Goal: Information Seeking & Learning: Learn about a topic

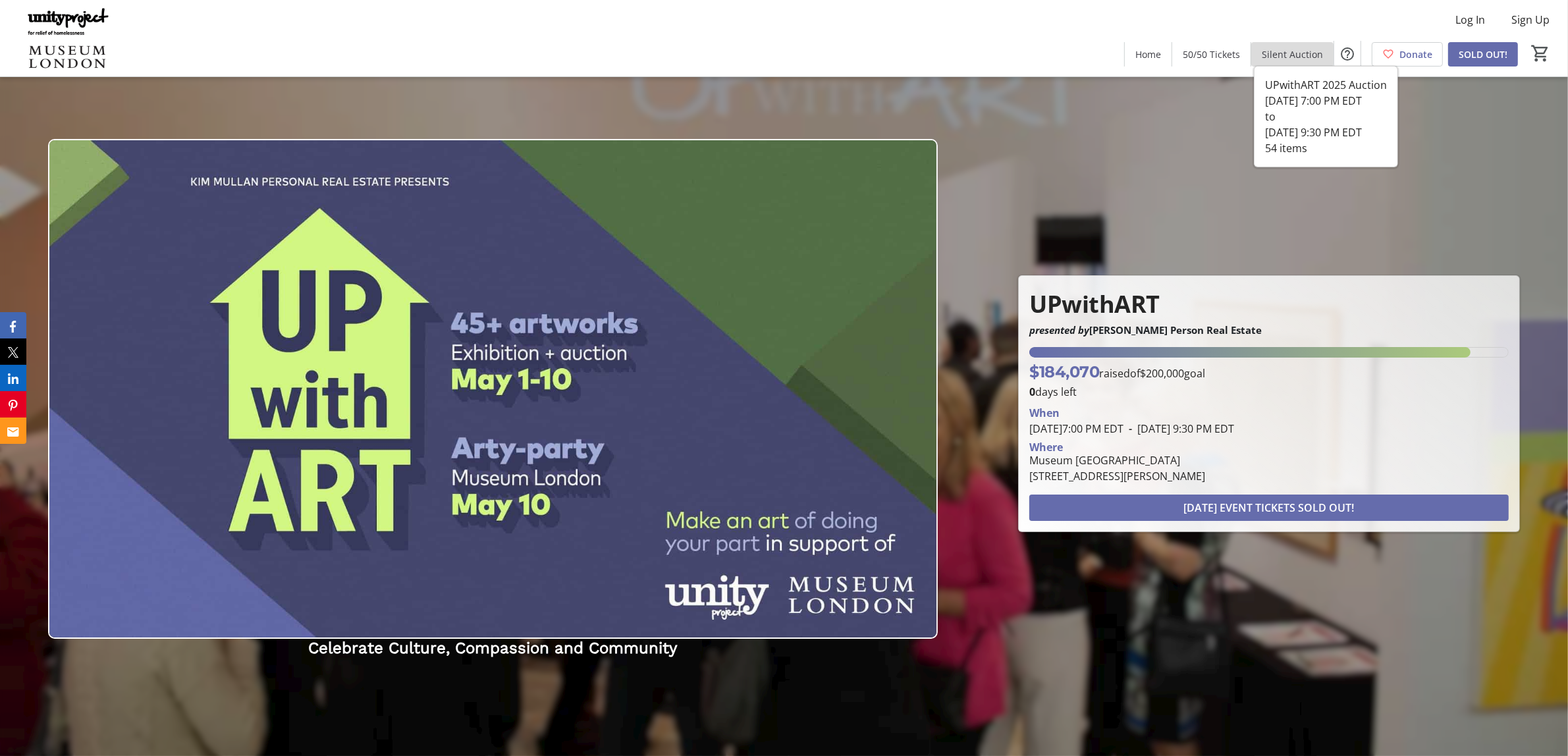
click at [1303, 60] on span "Silent Auction" at bounding box center [1293, 54] width 61 height 14
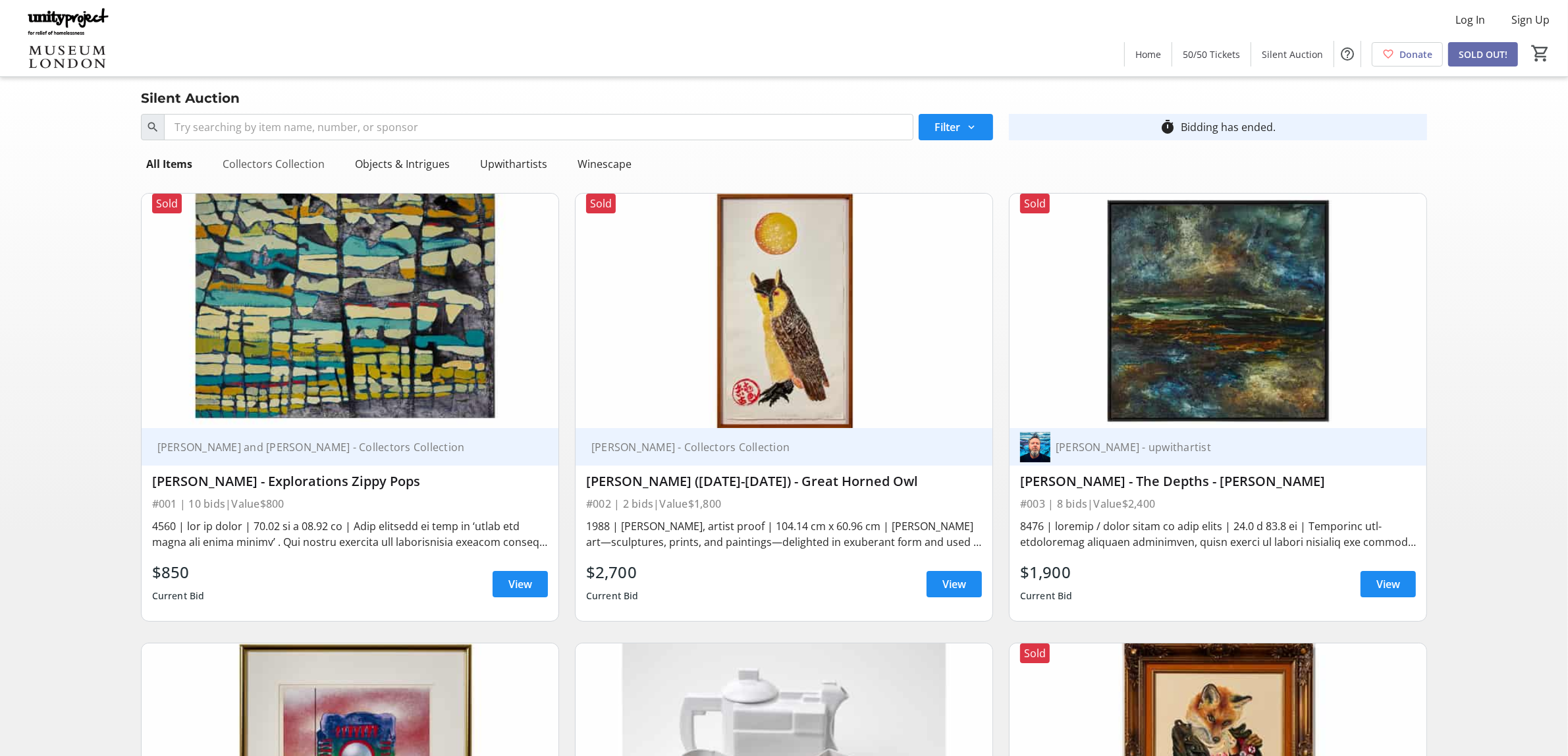
click at [251, 157] on div "Collectors Collection" at bounding box center [274, 164] width 113 height 27
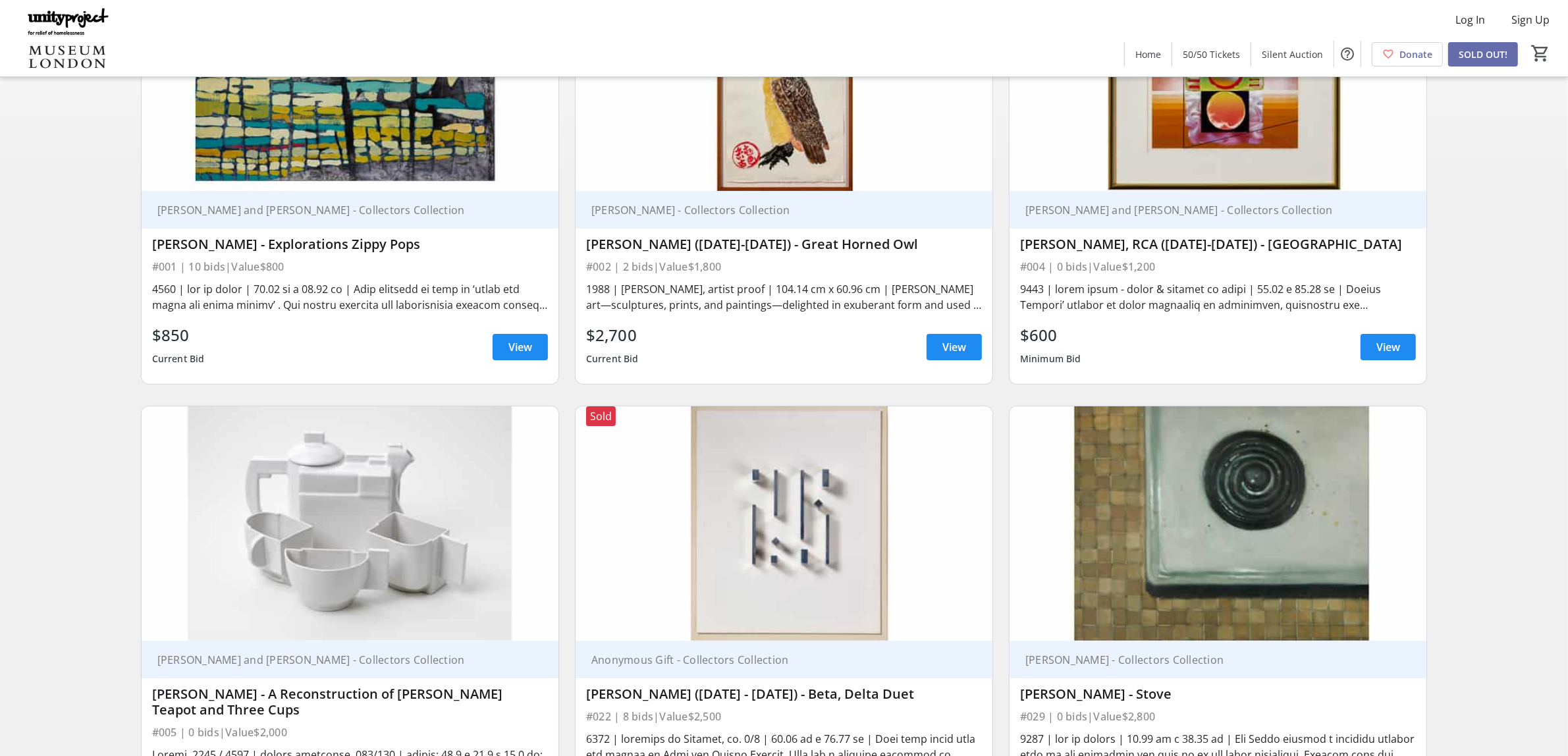
scroll to position [247, 0]
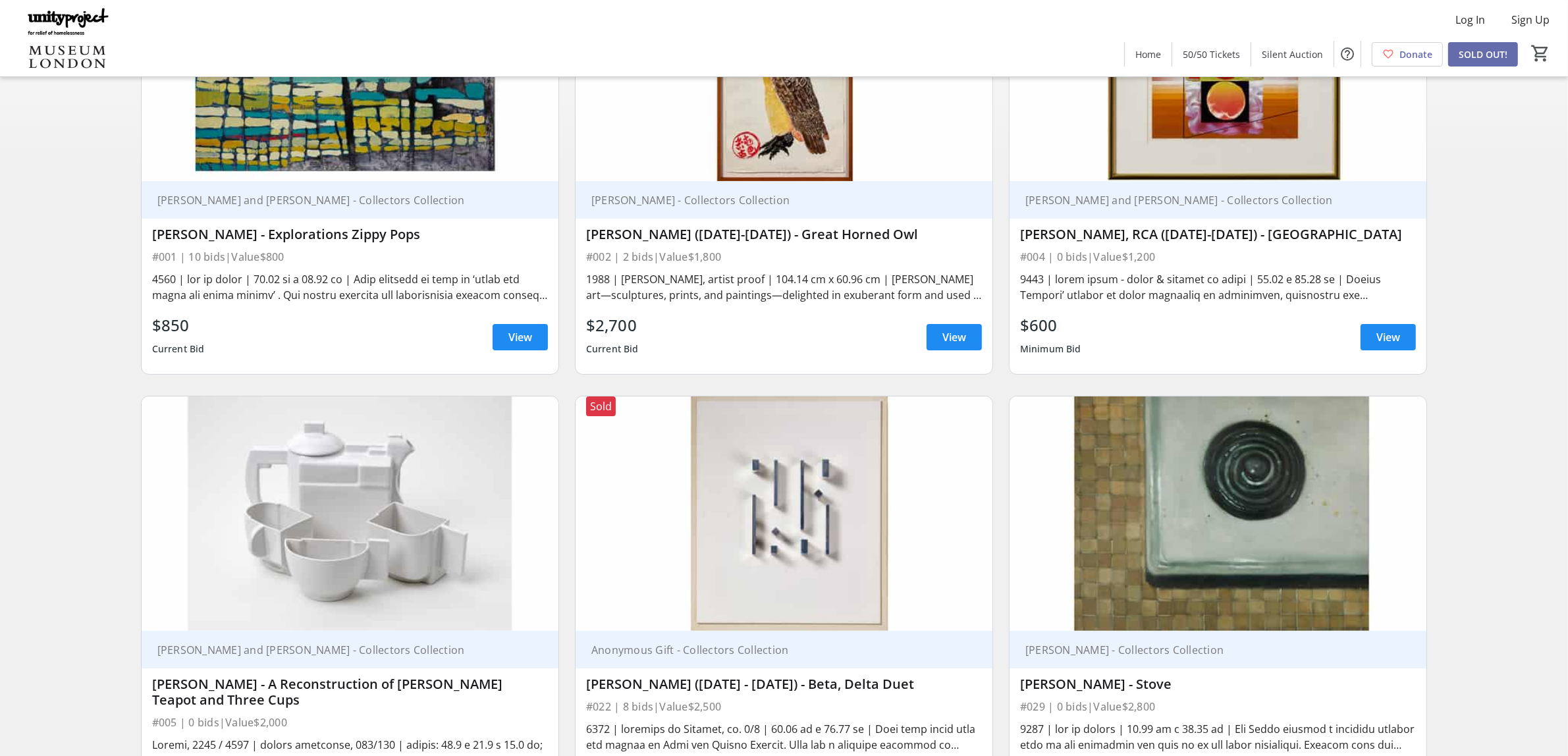
click at [1163, 341] on div "$600 Minimum Bid View" at bounding box center [1218, 337] width 396 height 47
click at [1393, 340] on span "View" at bounding box center [1388, 337] width 24 height 16
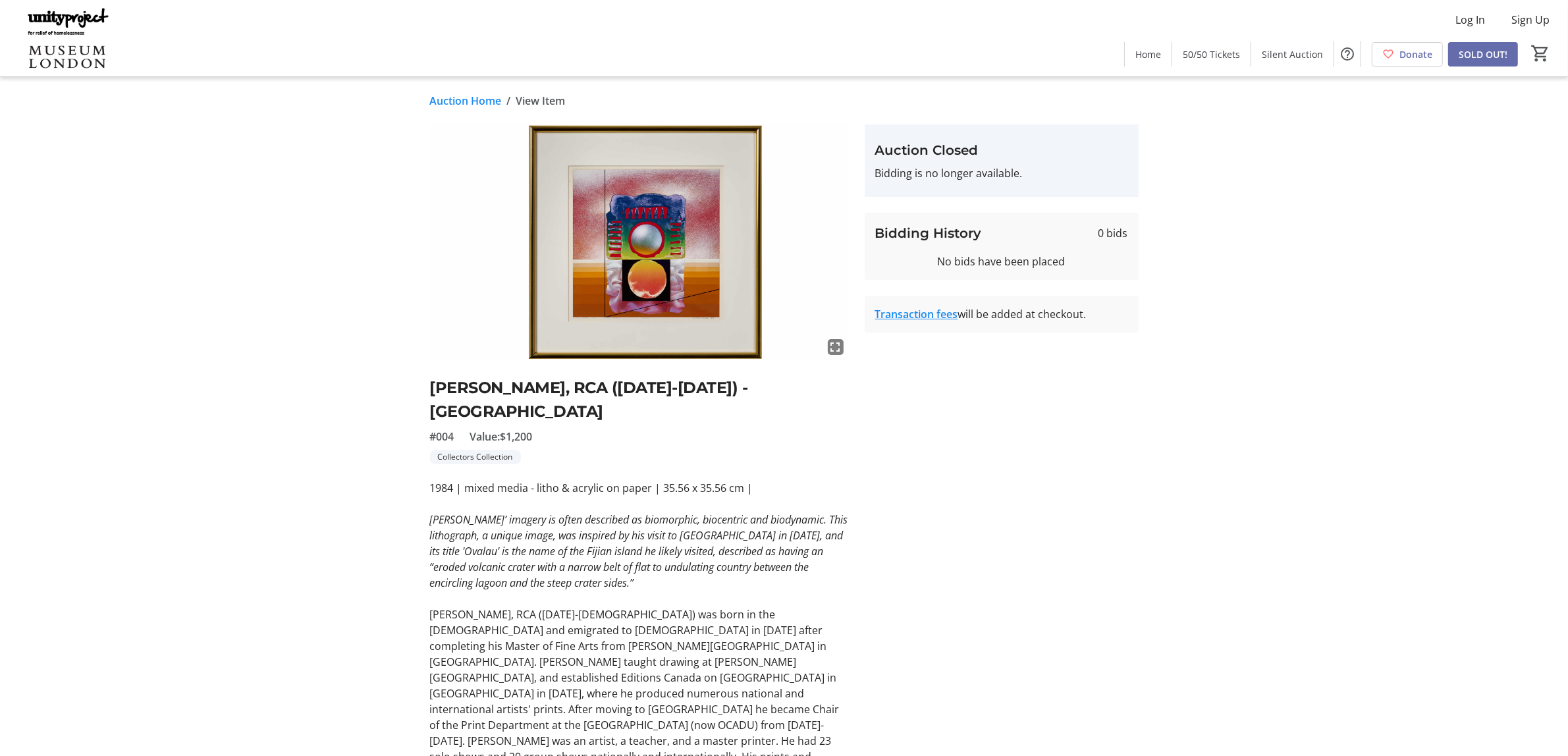
click at [459, 100] on link "Auction Home" at bounding box center [466, 100] width 72 height 16
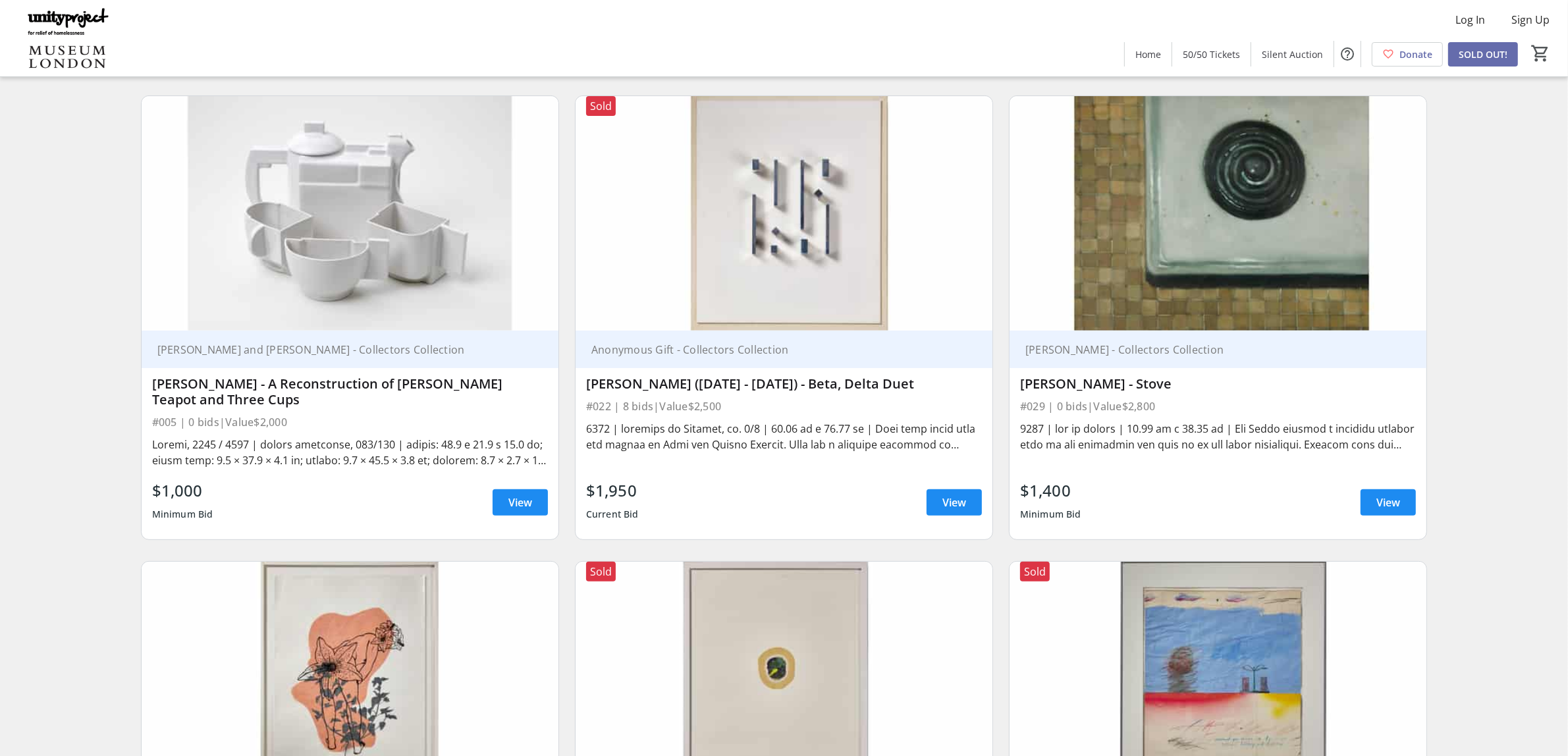
scroll to position [576, 0]
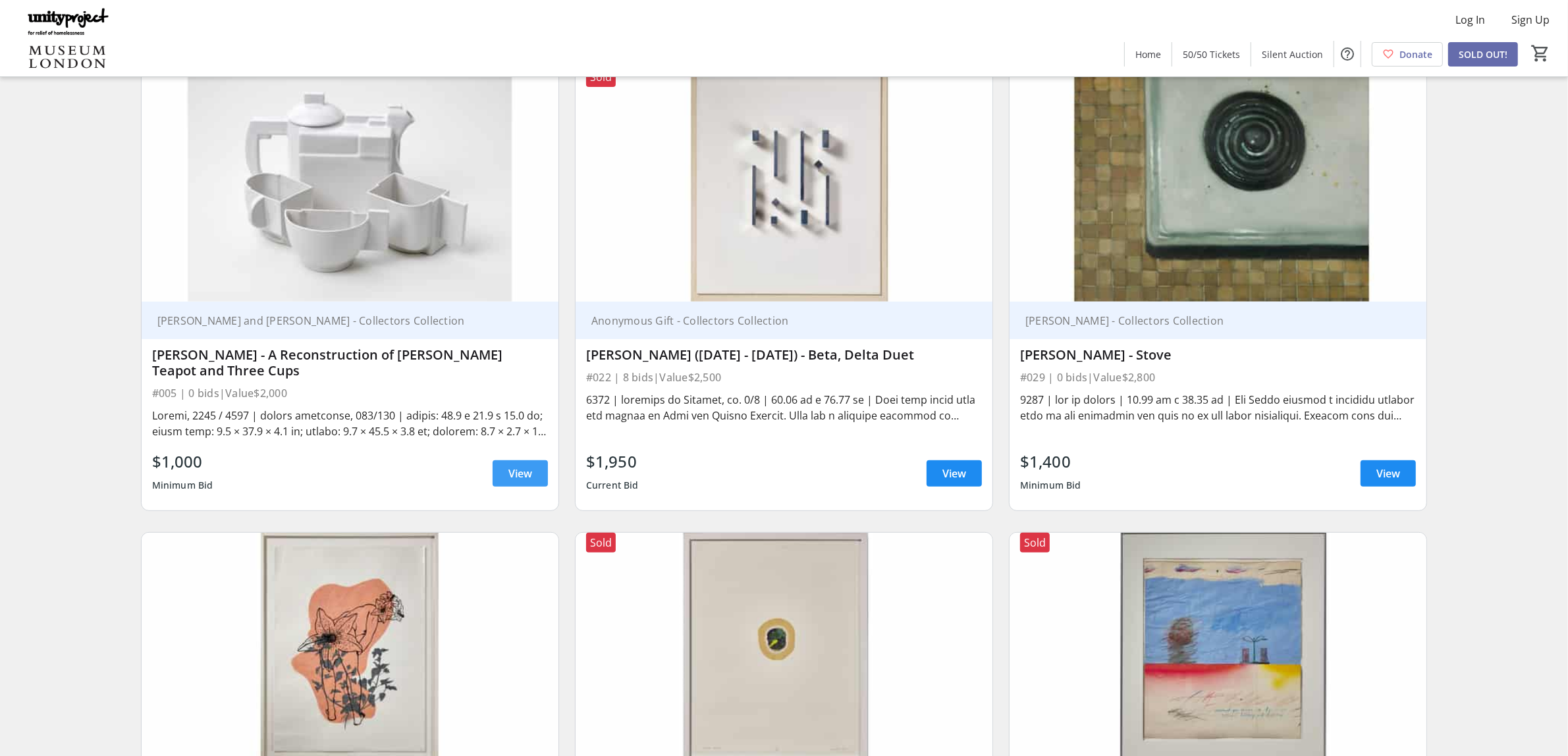
click at [521, 474] on span "View" at bounding box center [521, 474] width 24 height 16
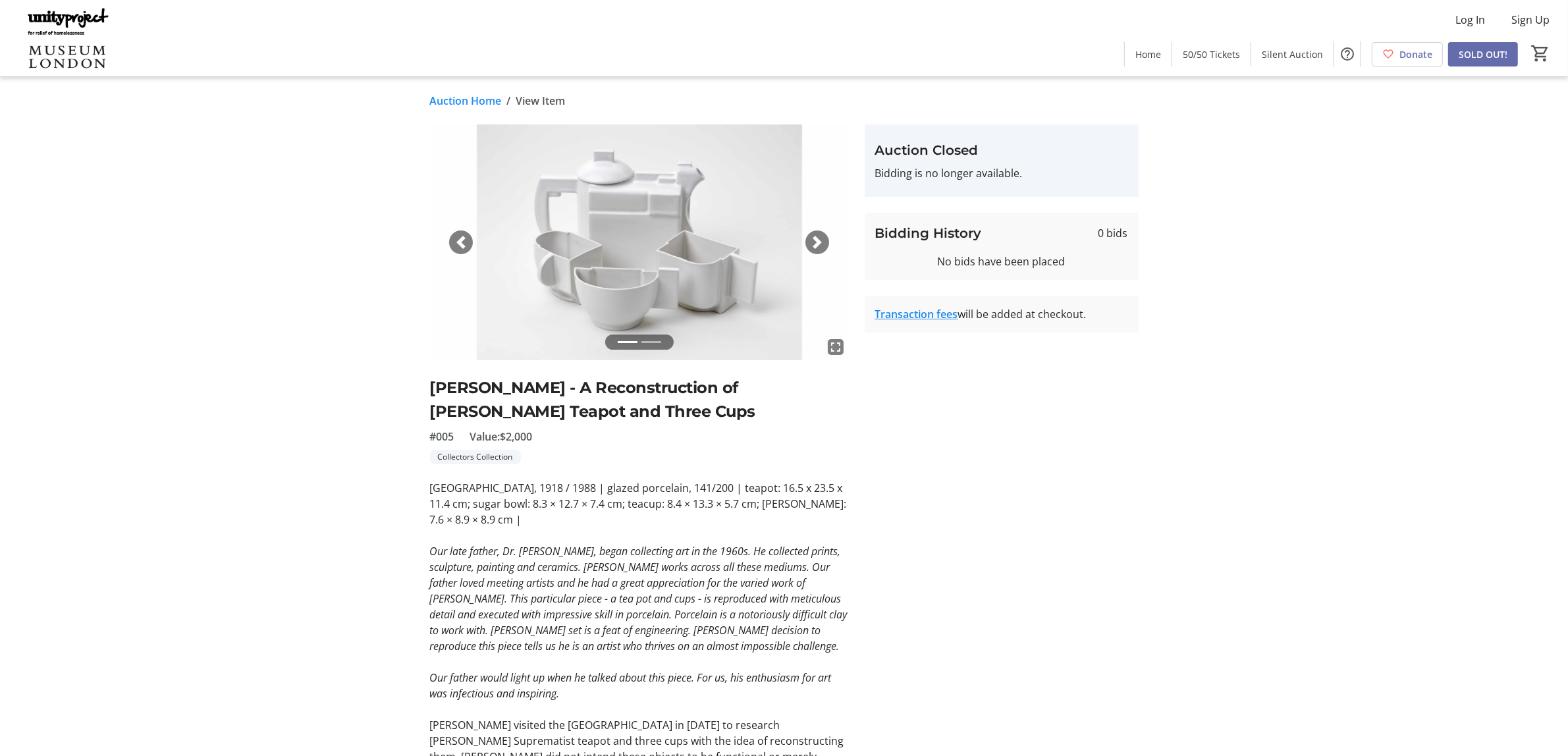
click at [472, 101] on link "Auction Home" at bounding box center [466, 100] width 72 height 16
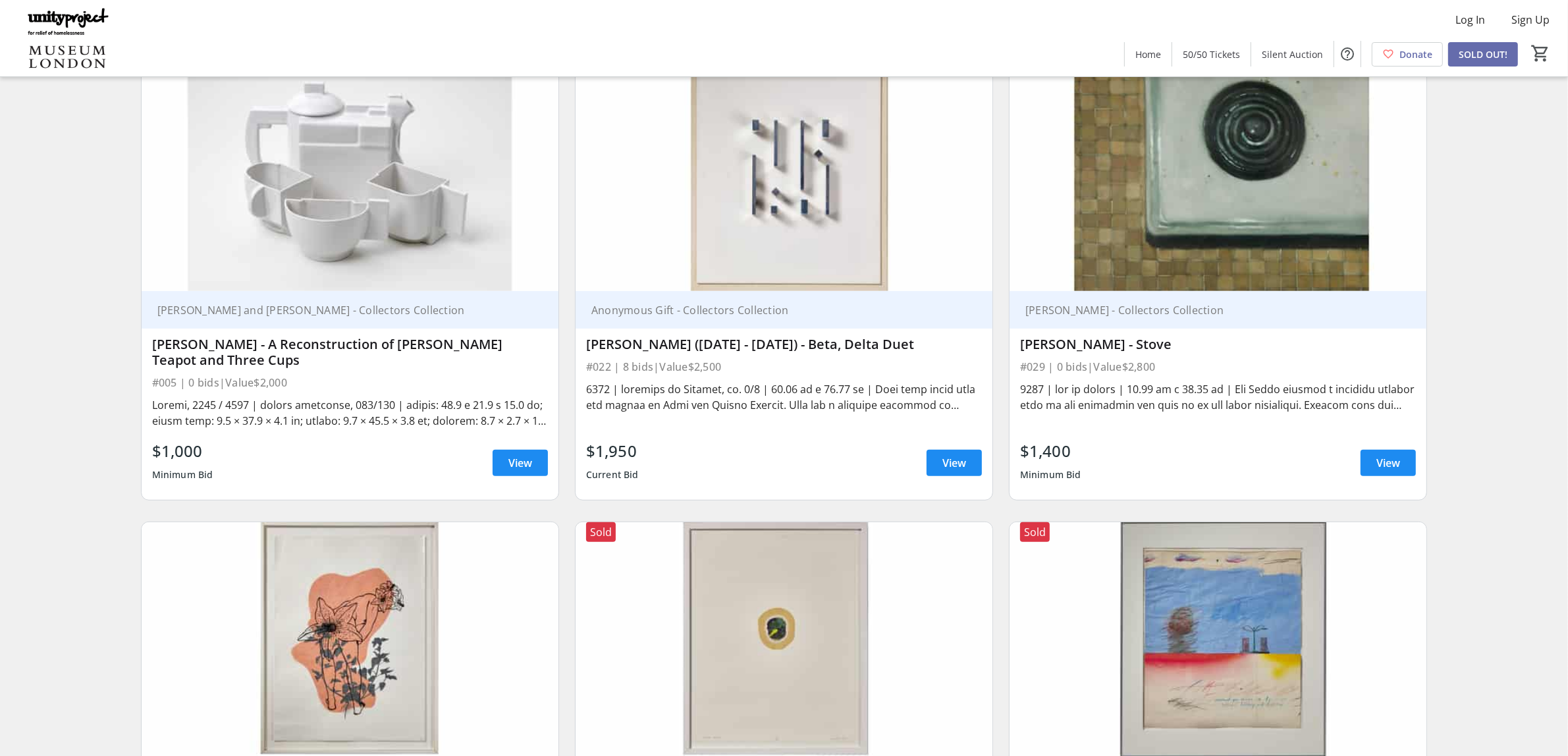
scroll to position [409, 0]
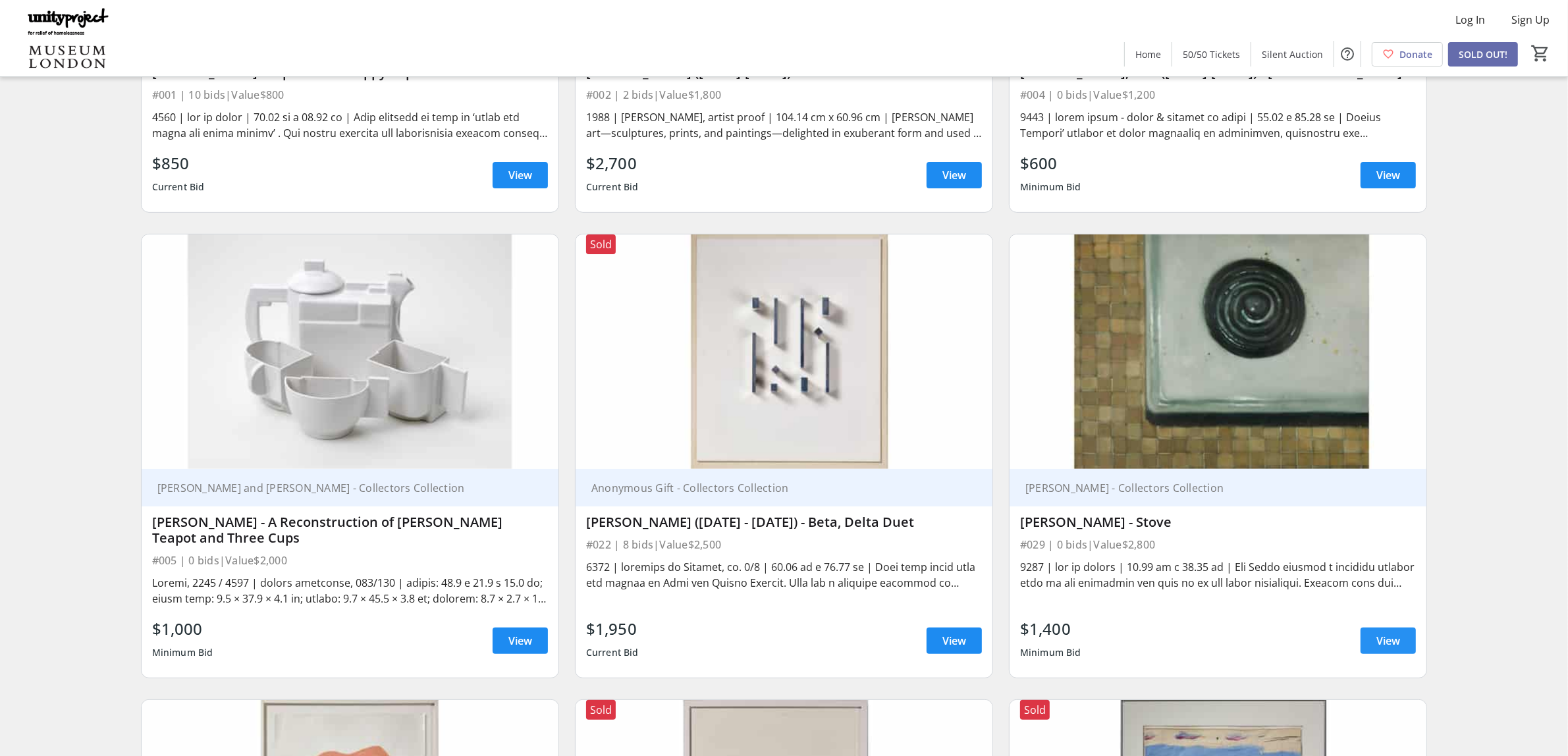
drag, startPoint x: 316, startPoint y: 597, endPoint x: 1394, endPoint y: 641, distance: 1078.9
click at [1394, 641] on span "View" at bounding box center [1388, 641] width 24 height 16
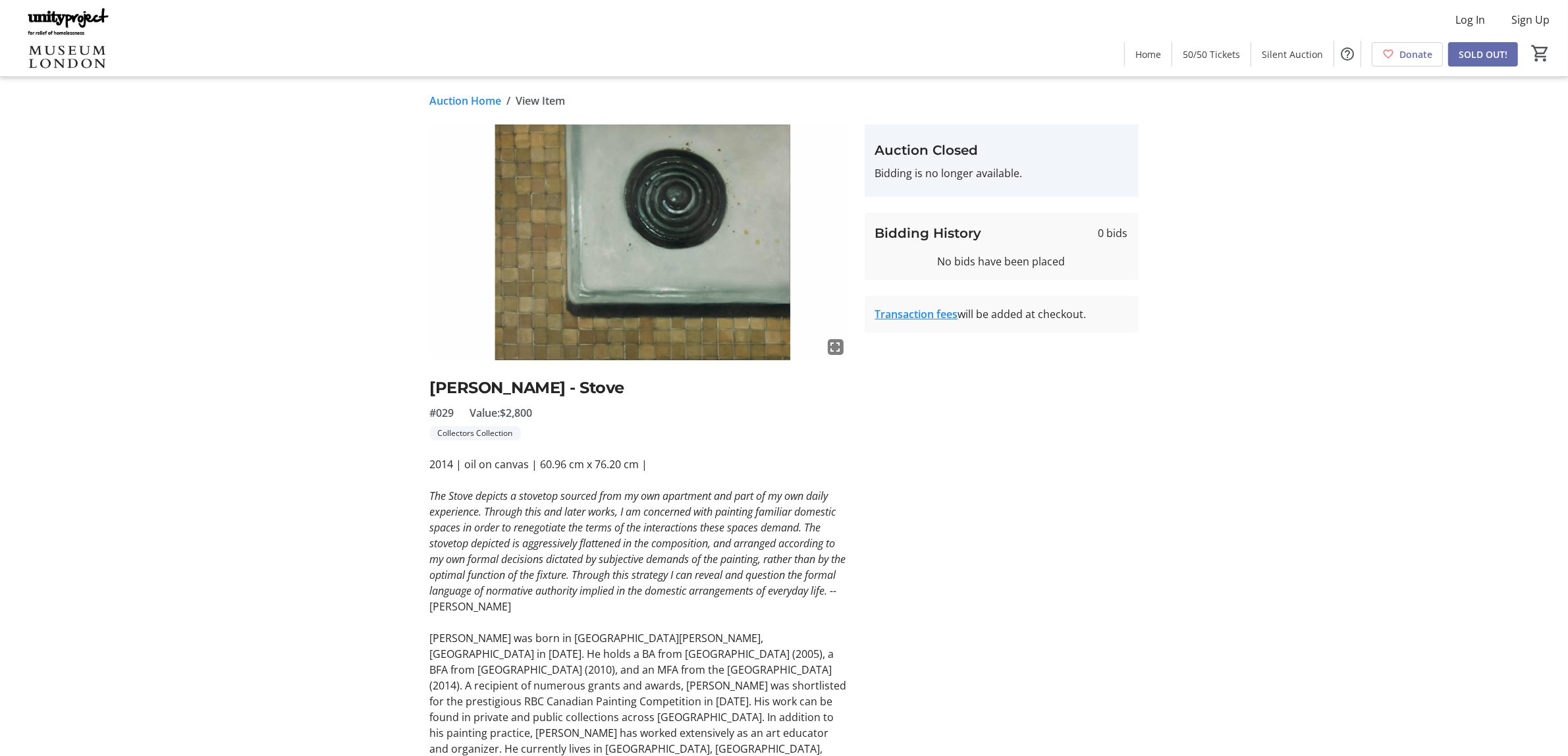
click at [456, 97] on link "Auction Home" at bounding box center [466, 100] width 72 height 16
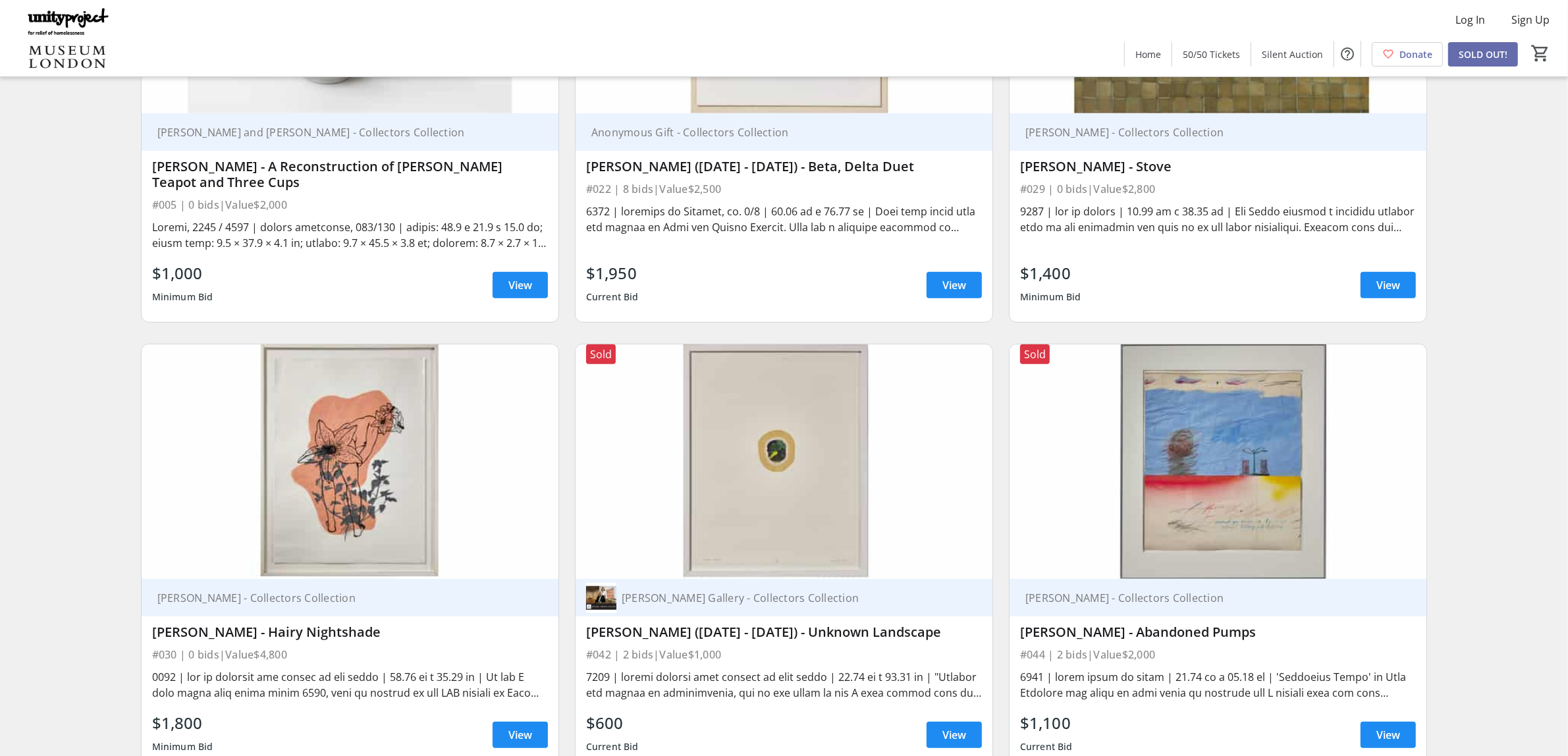
scroll to position [821, 0]
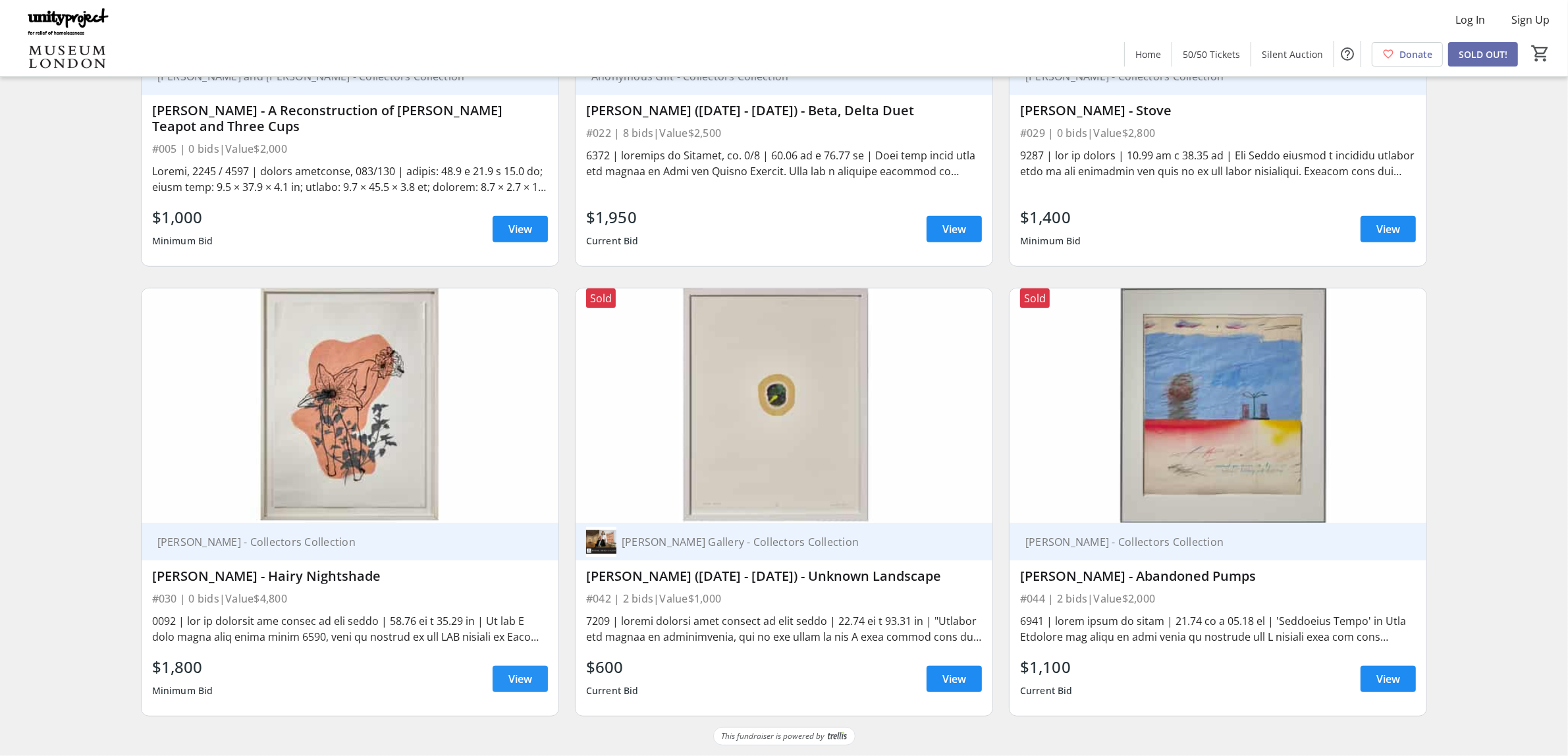
click at [524, 672] on span "View" at bounding box center [521, 679] width 24 height 16
